Goal: Use online tool/utility: Use online tool/utility

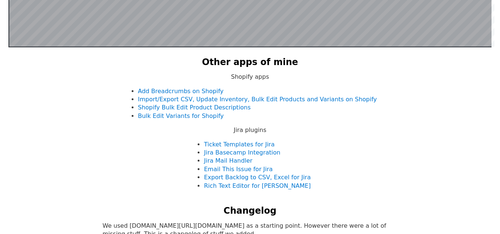
scroll to position [476, 0]
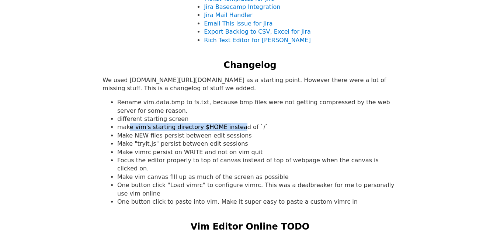
drag, startPoint x: 130, startPoint y: 127, endPoint x: 231, endPoint y: 124, distance: 101.5
click at [231, 124] on li "make vim's starting directory $HOME instead of `/`" at bounding box center [257, 127] width 280 height 8
click at [202, 124] on li "make vim's starting directory $HOME instead of `/`" at bounding box center [257, 127] width 280 height 8
drag, startPoint x: 194, startPoint y: 126, endPoint x: 254, endPoint y: 124, distance: 59.8
click at [254, 124] on li "make vim's starting directory $HOME instead of `/`" at bounding box center [257, 127] width 280 height 8
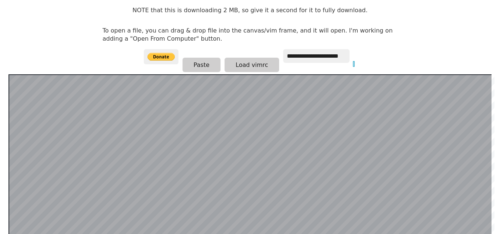
scroll to position [74, 0]
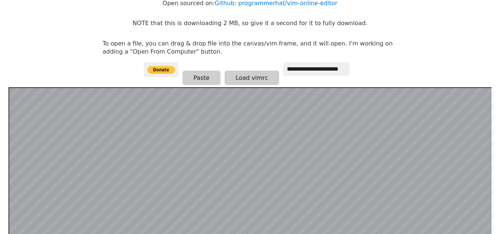
click at [193, 23] on p "NOTE that this is downloading 2 MB, so give it a second for it to fully downloa…" at bounding box center [249, 23] width 235 height 8
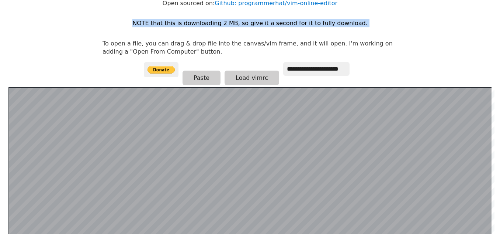
click at [193, 23] on p "NOTE that this is downloading 2 MB, so give it a second for it to fully downloa…" at bounding box center [249, 23] width 235 height 8
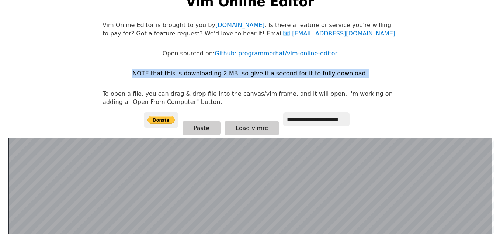
scroll to position [0, 0]
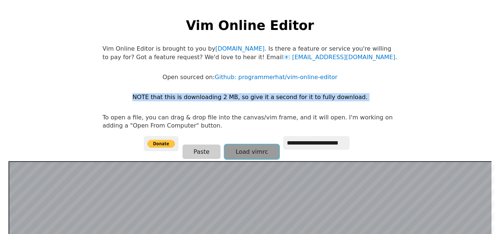
click at [251, 147] on button "Load vimrc" at bounding box center [252, 151] width 55 height 14
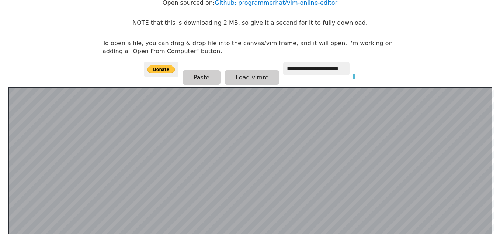
scroll to position [70, 0]
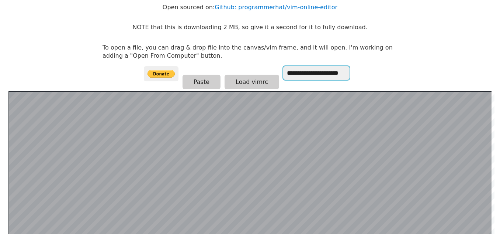
click at [296, 75] on input "**********" at bounding box center [316, 73] width 66 height 14
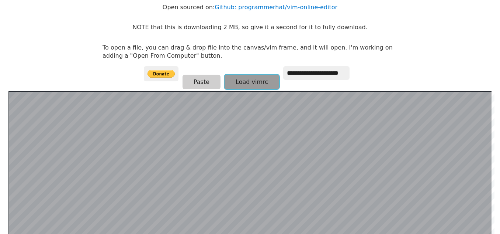
click at [250, 81] on button "Load vimrc" at bounding box center [252, 82] width 55 height 14
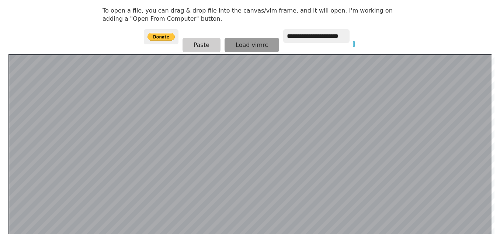
scroll to position [144, 0]
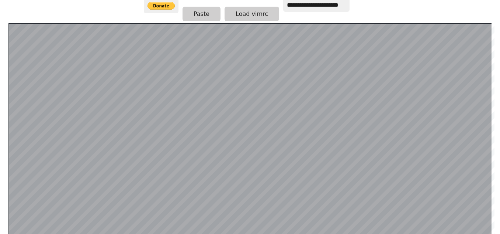
scroll to position [144, 0]
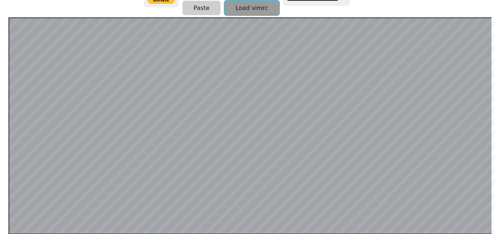
click at [251, 7] on button "Load vimrc" at bounding box center [252, 8] width 55 height 14
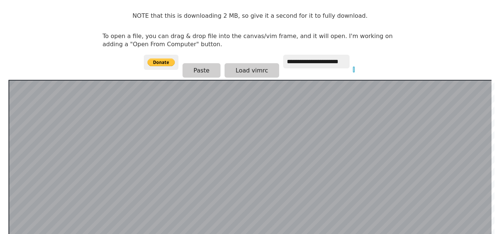
scroll to position [70, 0]
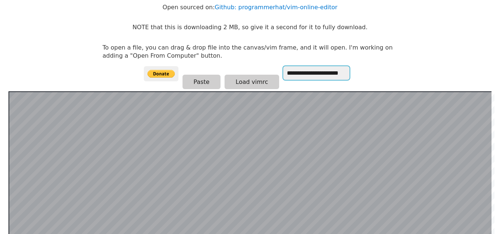
click at [303, 72] on input "**********" at bounding box center [316, 73] width 66 height 14
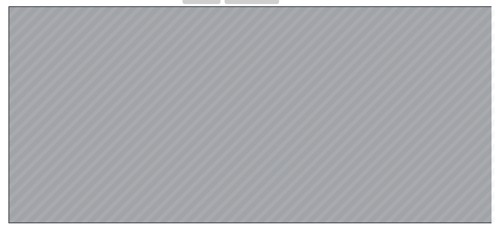
scroll to position [144, 0]
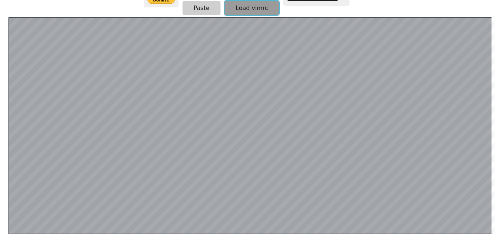
click at [238, 7] on button "Load vimrc" at bounding box center [252, 8] width 55 height 14
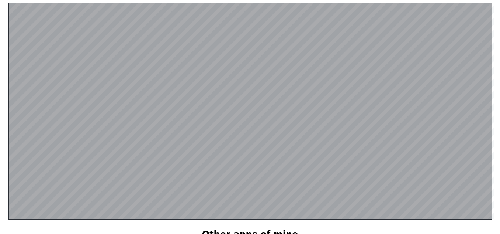
scroll to position [148, 0]
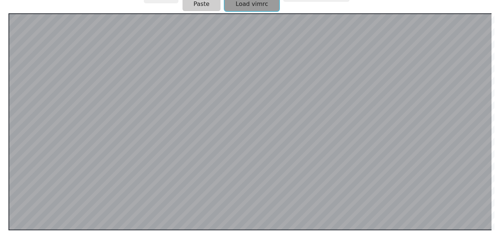
click at [240, 0] on button "Load vimrc" at bounding box center [252, 4] width 55 height 14
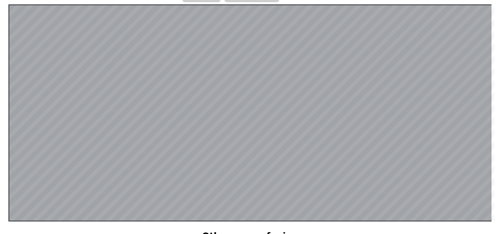
scroll to position [144, 0]
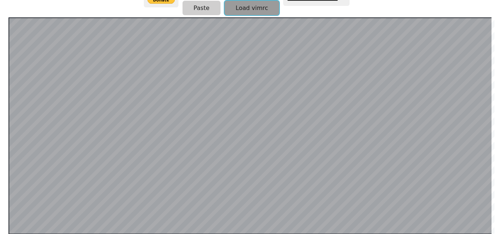
click at [226, 6] on button "Load vimrc" at bounding box center [252, 8] width 55 height 14
click at [259, 5] on button "Load vimrc" at bounding box center [252, 8] width 55 height 14
click at [261, 13] on button "Load vimrc" at bounding box center [252, 8] width 55 height 14
